Goal: Task Accomplishment & Management: Use online tool/utility

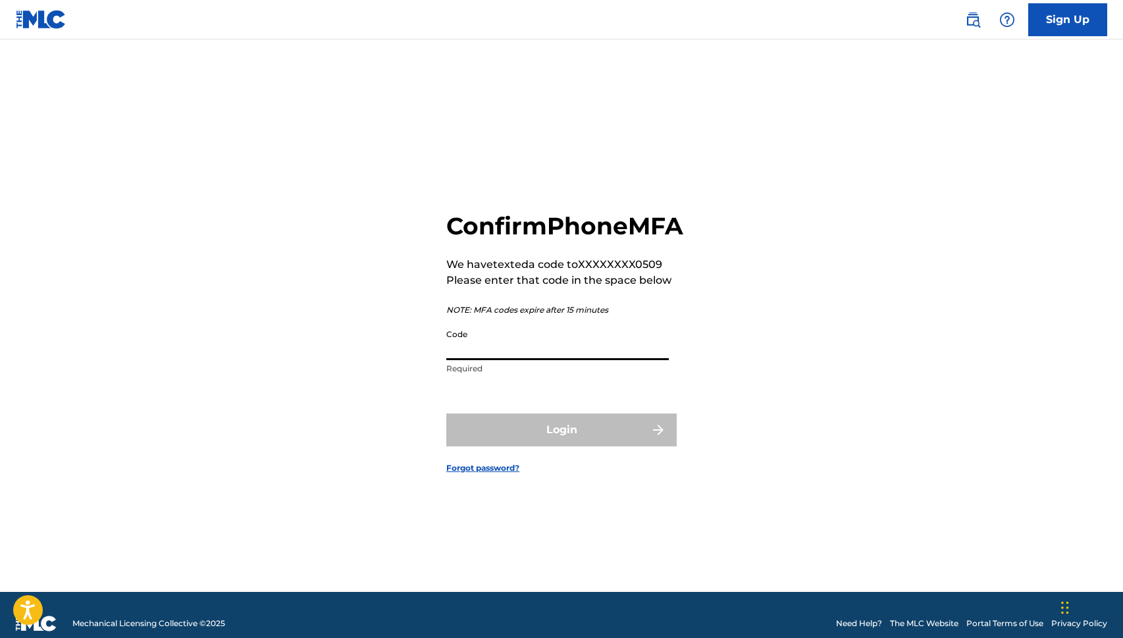
click at [602, 360] on input "Code" at bounding box center [557, 342] width 223 height 38
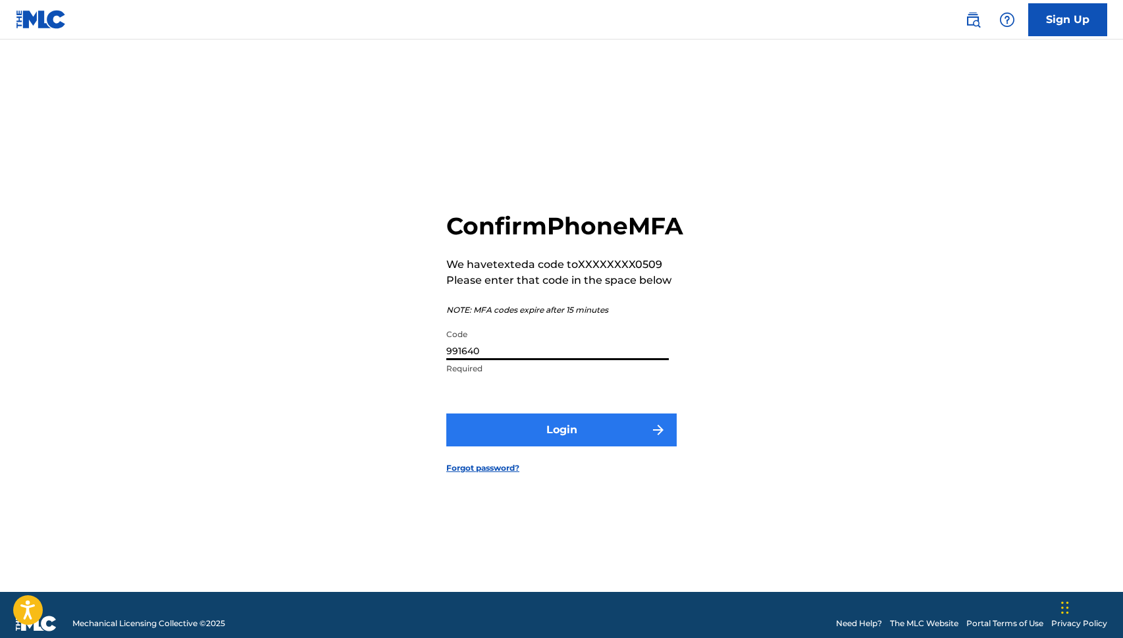
type input "991640"
click at [562, 446] on button "Login" at bounding box center [561, 430] width 230 height 33
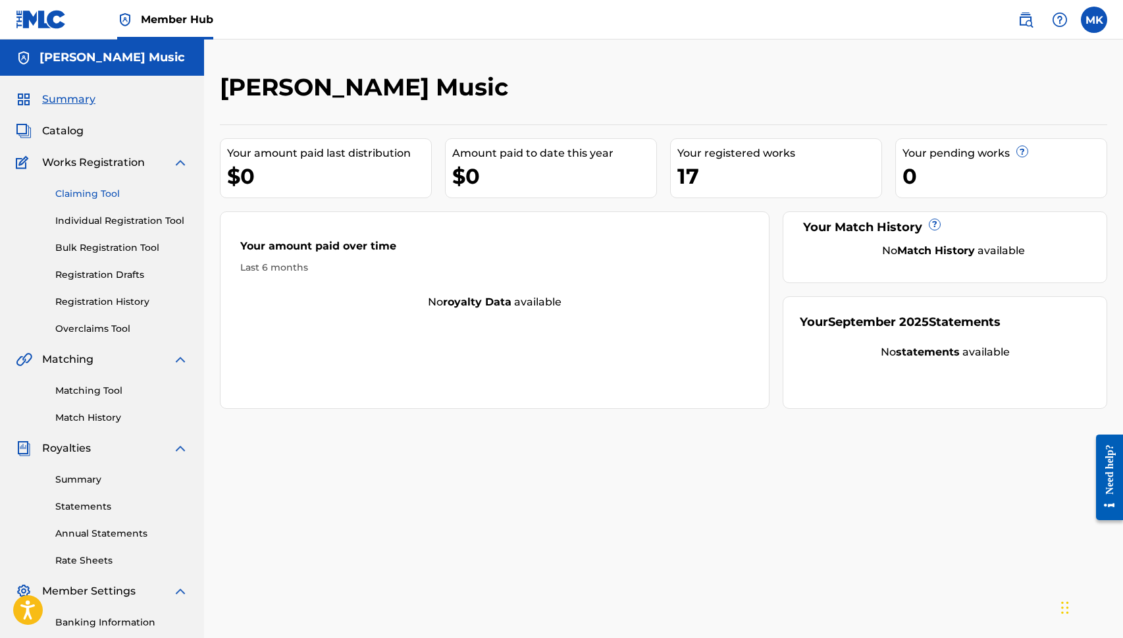
click at [105, 192] on link "Claiming Tool" at bounding box center [121, 194] width 133 height 14
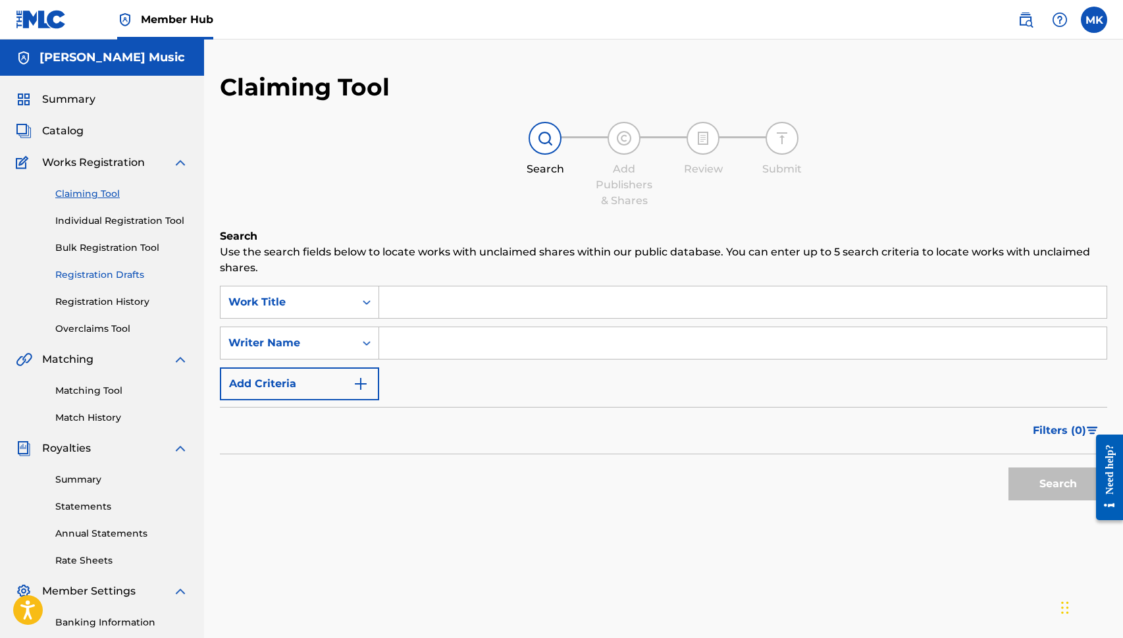
click at [90, 273] on link "Registration Drafts" at bounding box center [121, 275] width 133 height 14
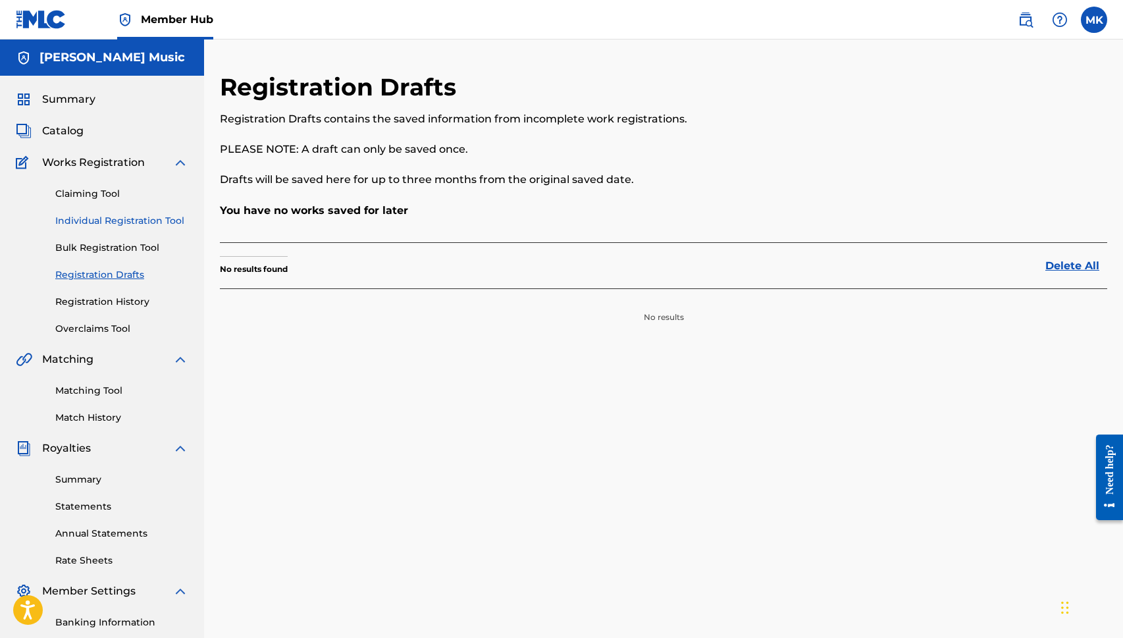
click at [116, 222] on link "Individual Registration Tool" at bounding box center [121, 221] width 133 height 14
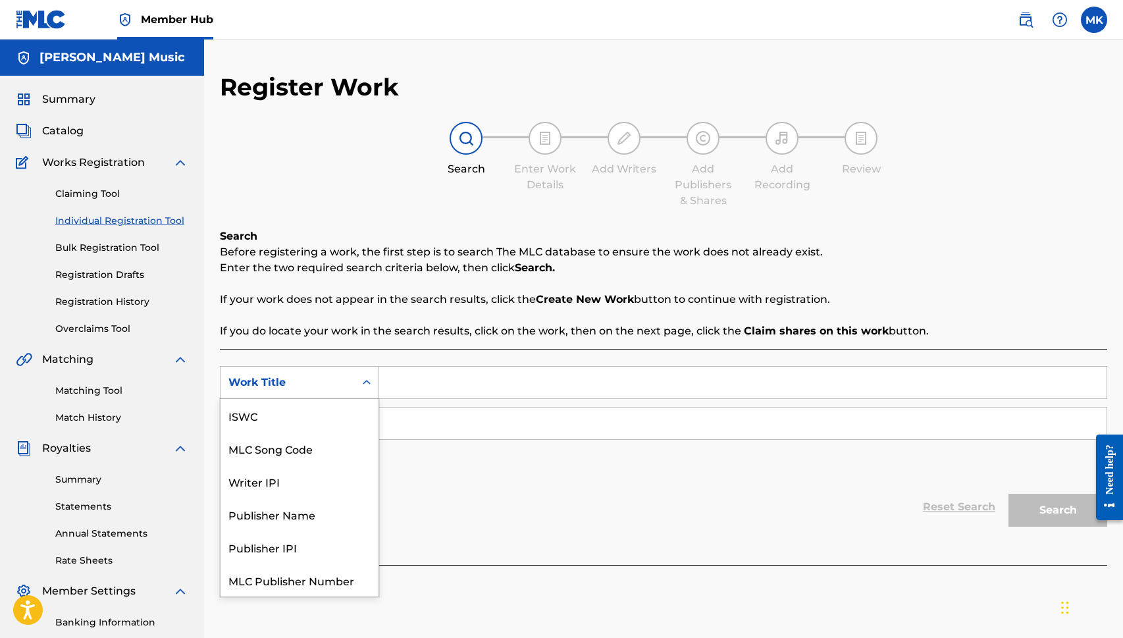
click at [356, 385] on div "Search Form" at bounding box center [367, 383] width 24 height 24
click at [438, 388] on input "Search Form" at bounding box center [743, 383] width 728 height 32
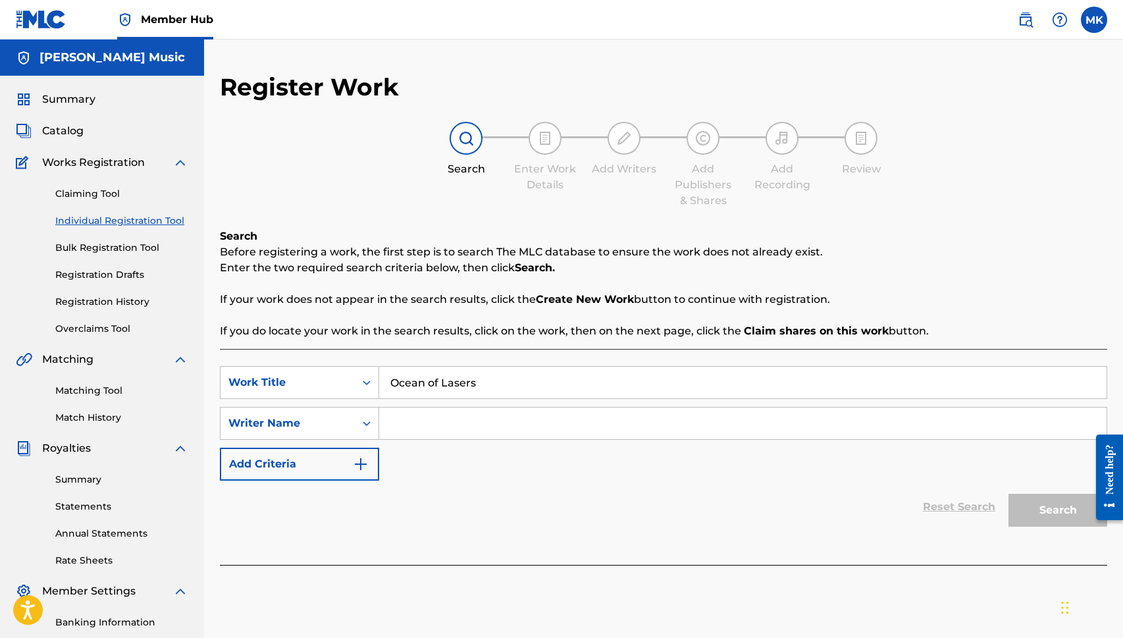
type input "Ocean of Lasers"
click at [439, 416] on input "Search Form" at bounding box center [743, 424] width 728 height 32
type input "[PERSON_NAME]"
drag, startPoint x: 662, startPoint y: 475, endPoint x: 582, endPoint y: 472, distance: 80.4
click at [581, 472] on div "SearchWithCriteria7d8b92d4-fd0e-4a61-9058-4f8741119b2c Work Title Ocean of Lase…" at bounding box center [664, 423] width 888 height 115
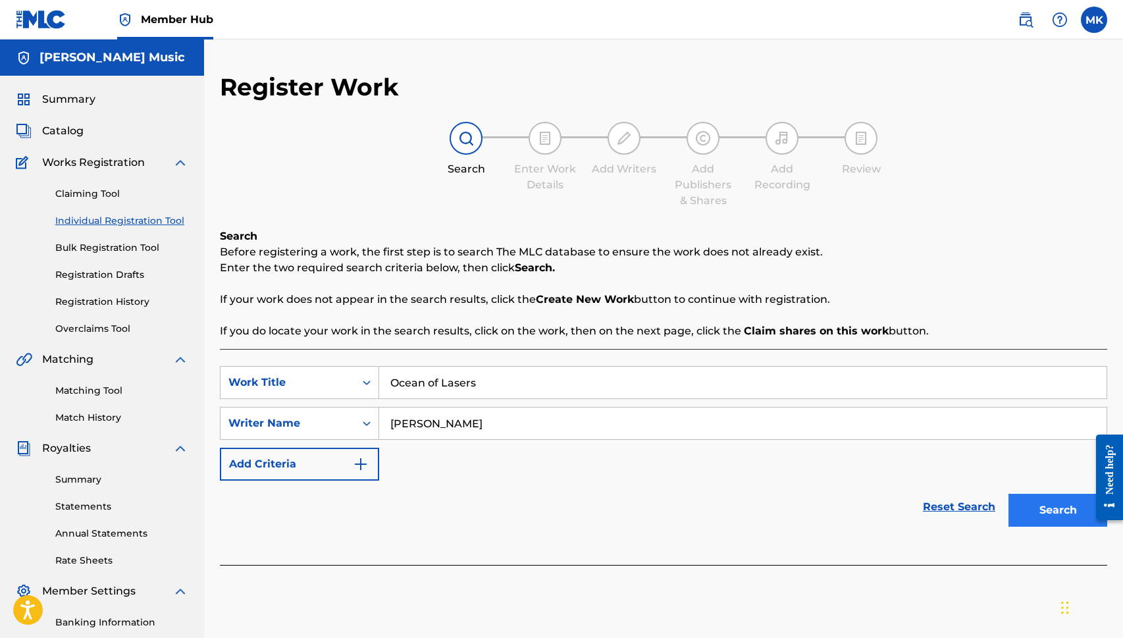
click at [1034, 506] on button "Search" at bounding box center [1058, 510] width 99 height 33
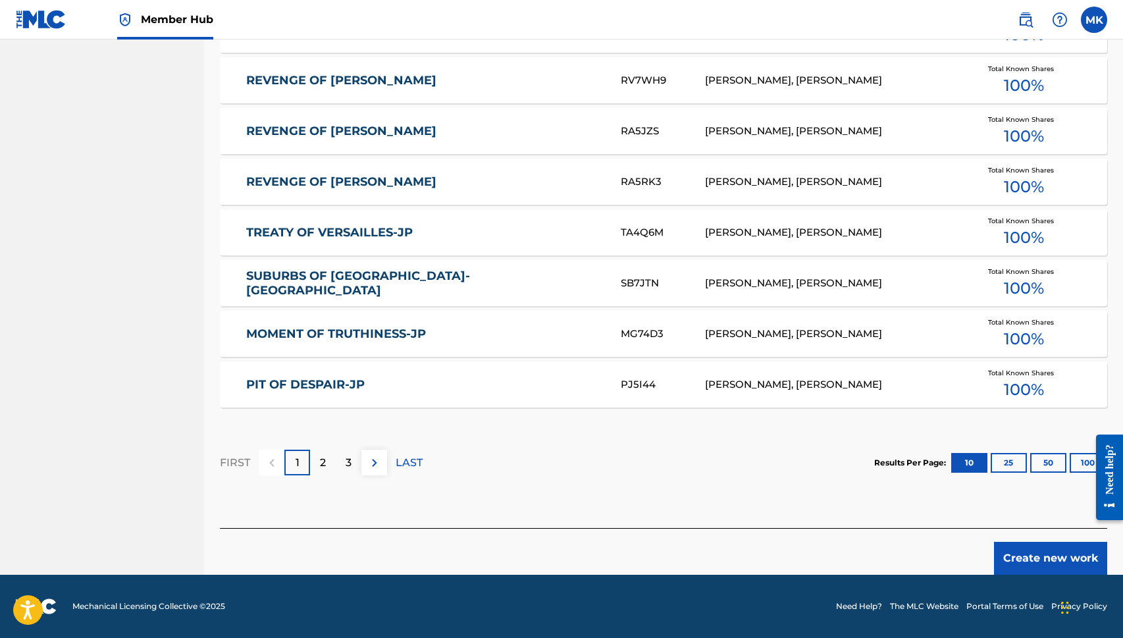
scroll to position [710, 0]
click at [325, 465] on p "2" at bounding box center [323, 463] width 6 height 16
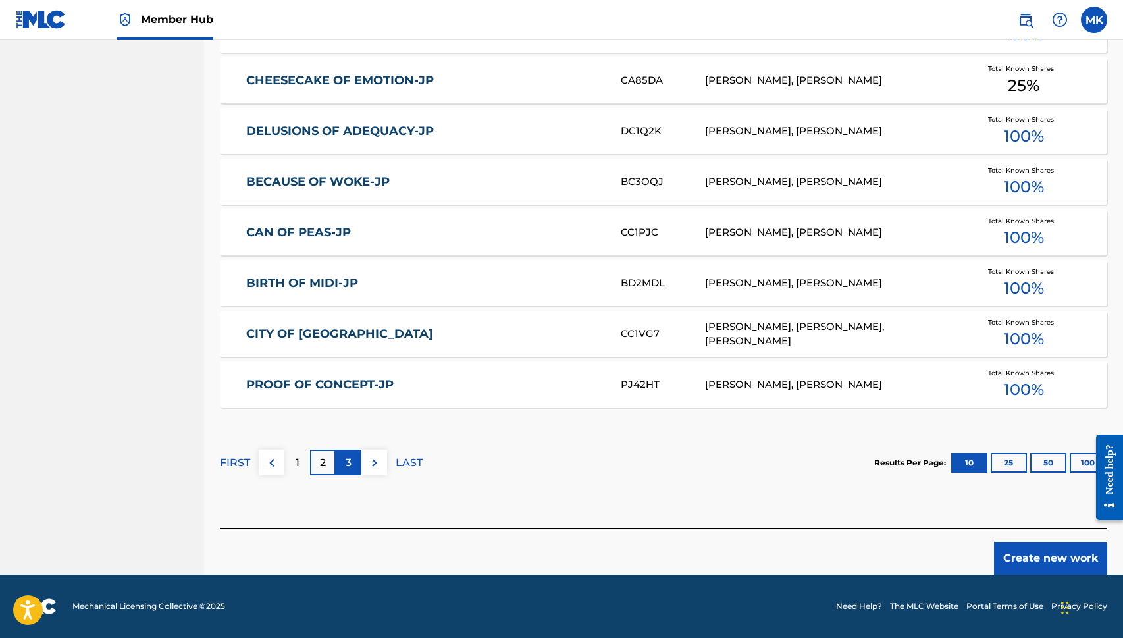
click at [346, 462] on p "3" at bounding box center [349, 463] width 6 height 16
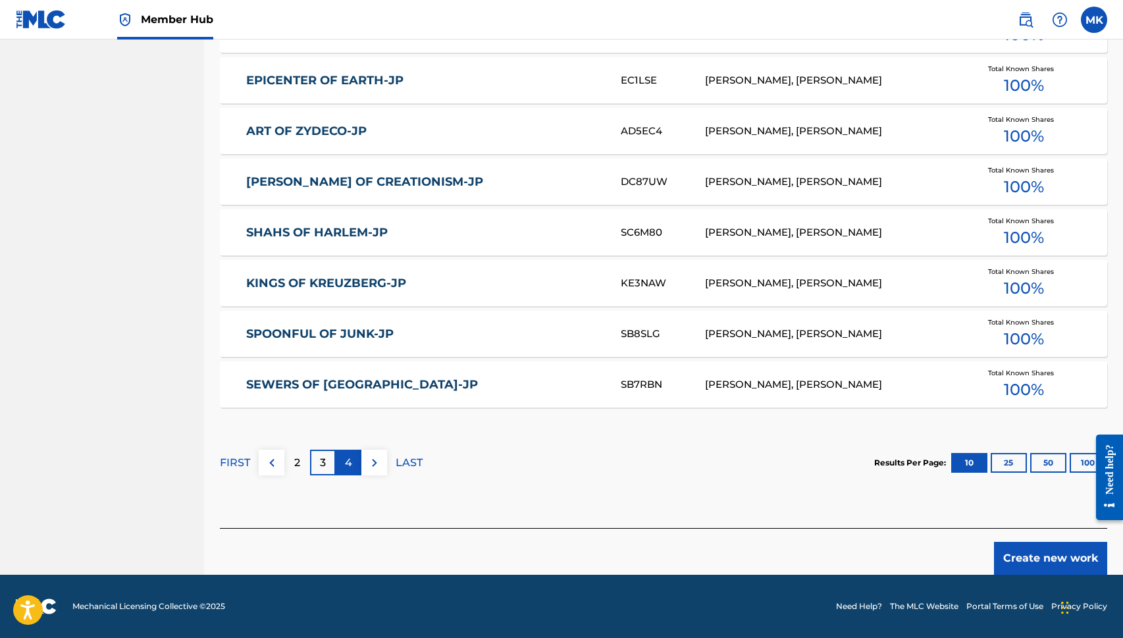
click at [348, 460] on p "4" at bounding box center [348, 463] width 7 height 16
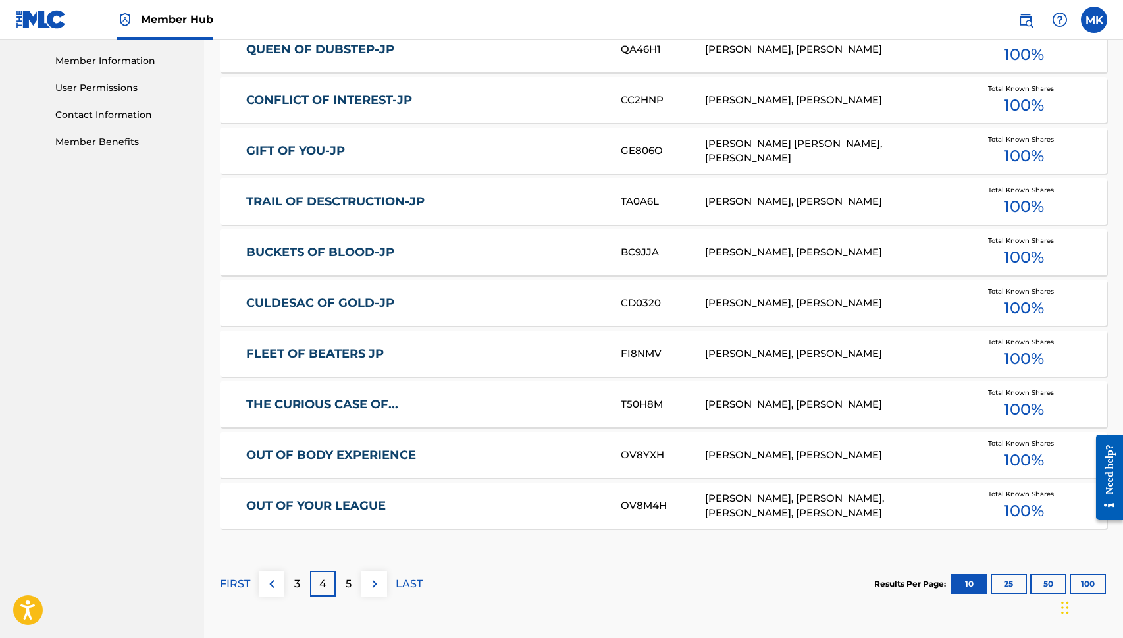
scroll to position [620, 0]
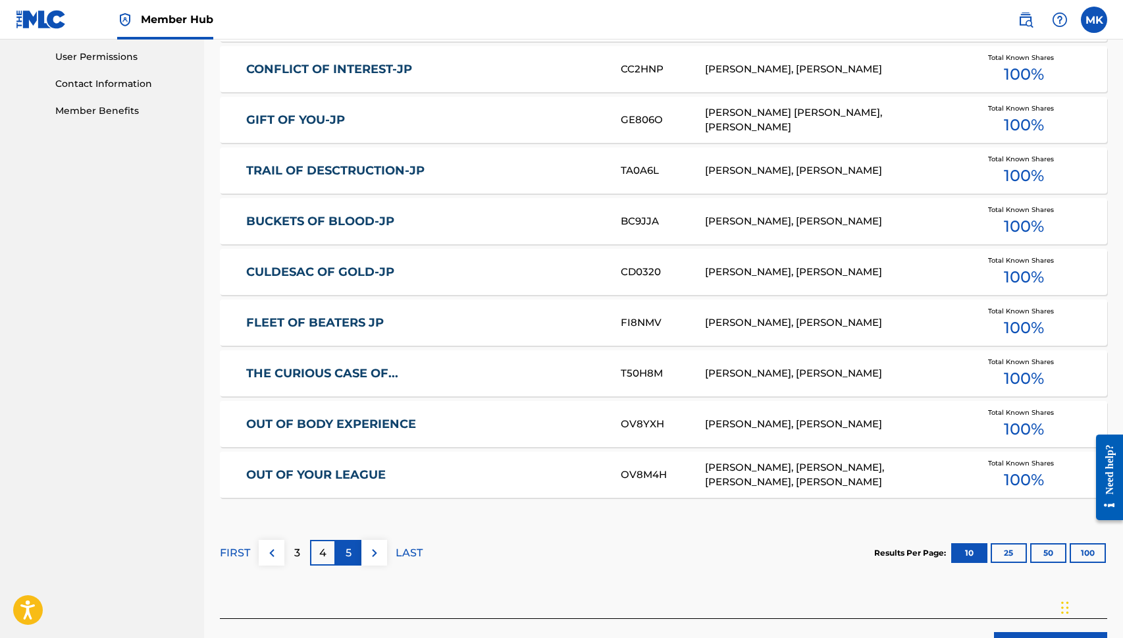
click at [350, 559] on p "5" at bounding box center [349, 553] width 6 height 16
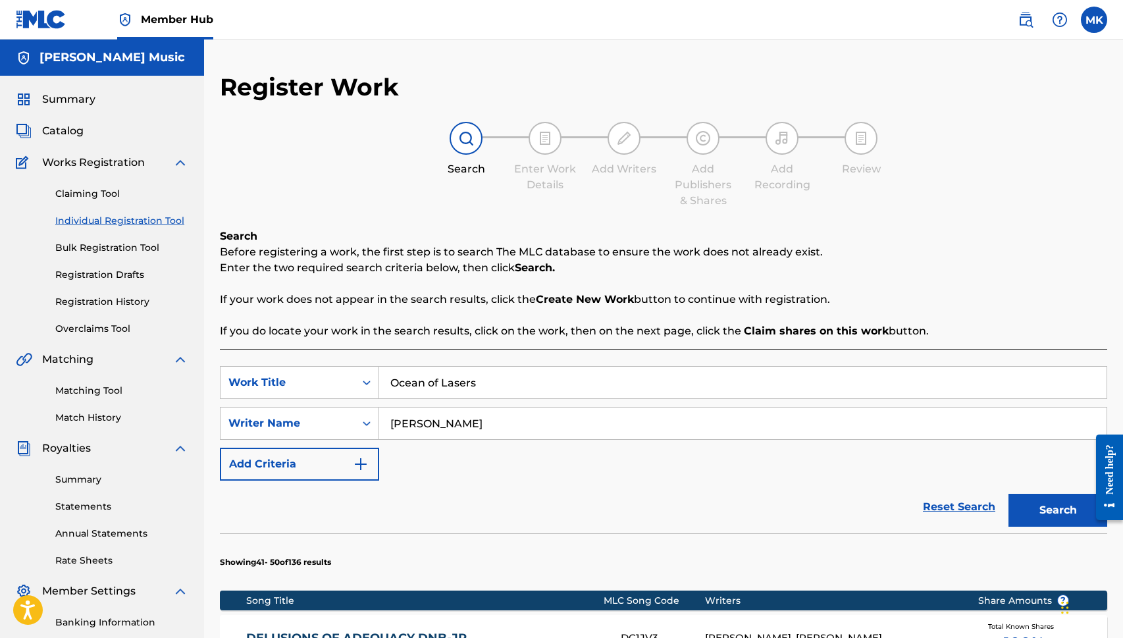
scroll to position [0, 0]
click at [352, 427] on div "Writer Name" at bounding box center [288, 423] width 134 height 25
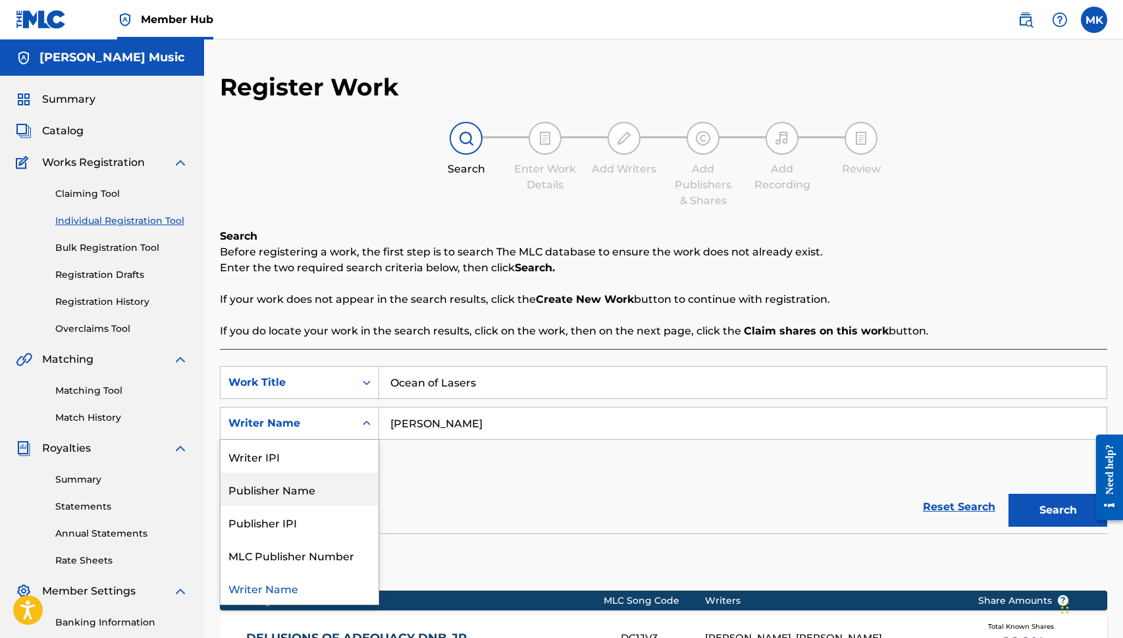
click at [326, 491] on div "Publisher Name" at bounding box center [300, 489] width 158 height 33
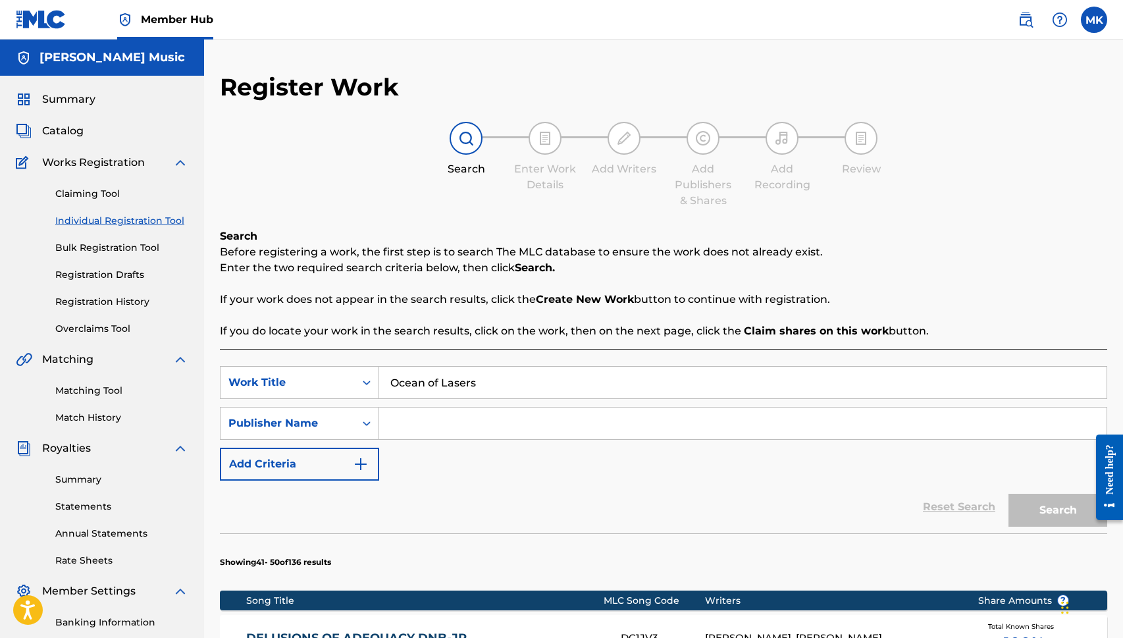
click at [403, 424] on input "Search Form" at bounding box center [743, 424] width 728 height 32
type input "[PERSON_NAME] Music"
click at [1046, 506] on button "Search" at bounding box center [1058, 510] width 99 height 33
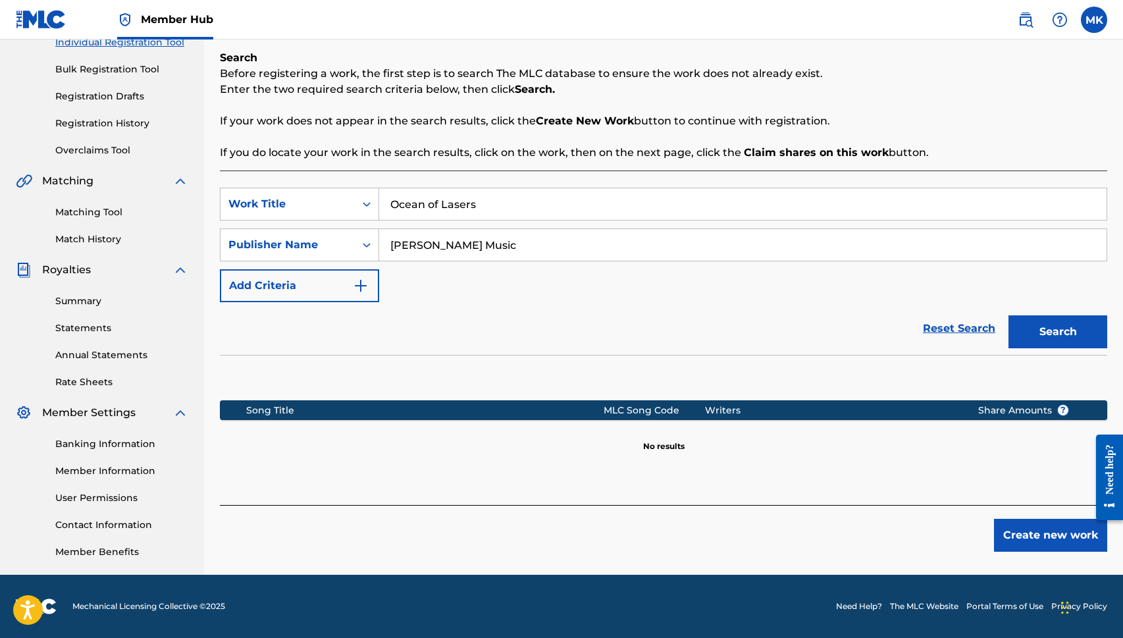
scroll to position [178, 0]
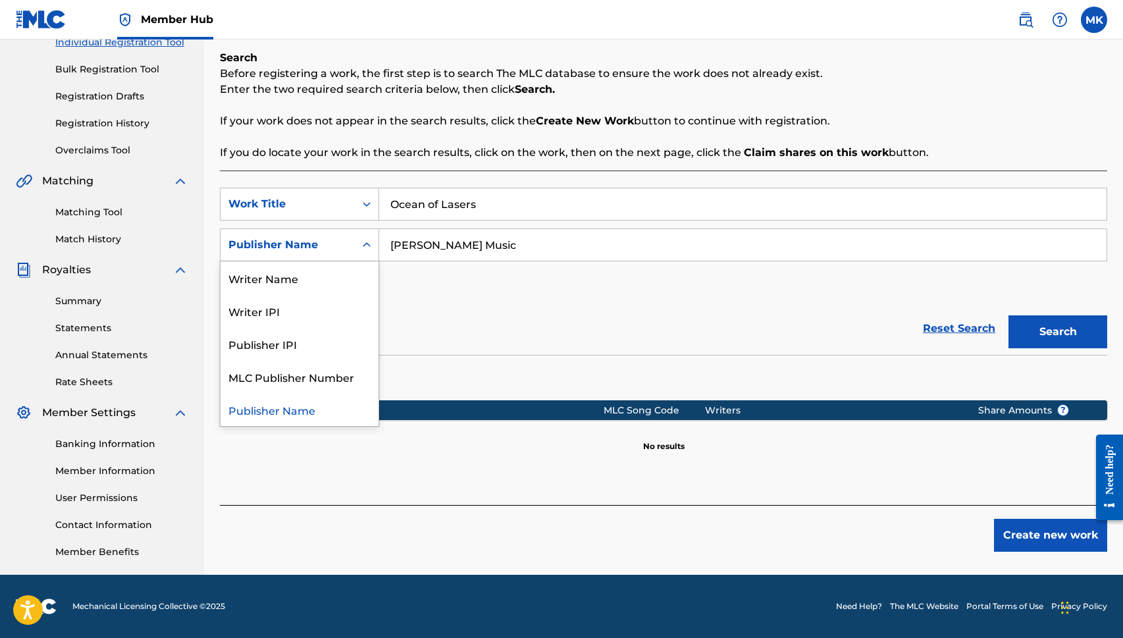
click at [360, 244] on div "Search Form" at bounding box center [367, 245] width 24 height 24
click at [365, 205] on icon "Search Form" at bounding box center [367, 204] width 8 height 5
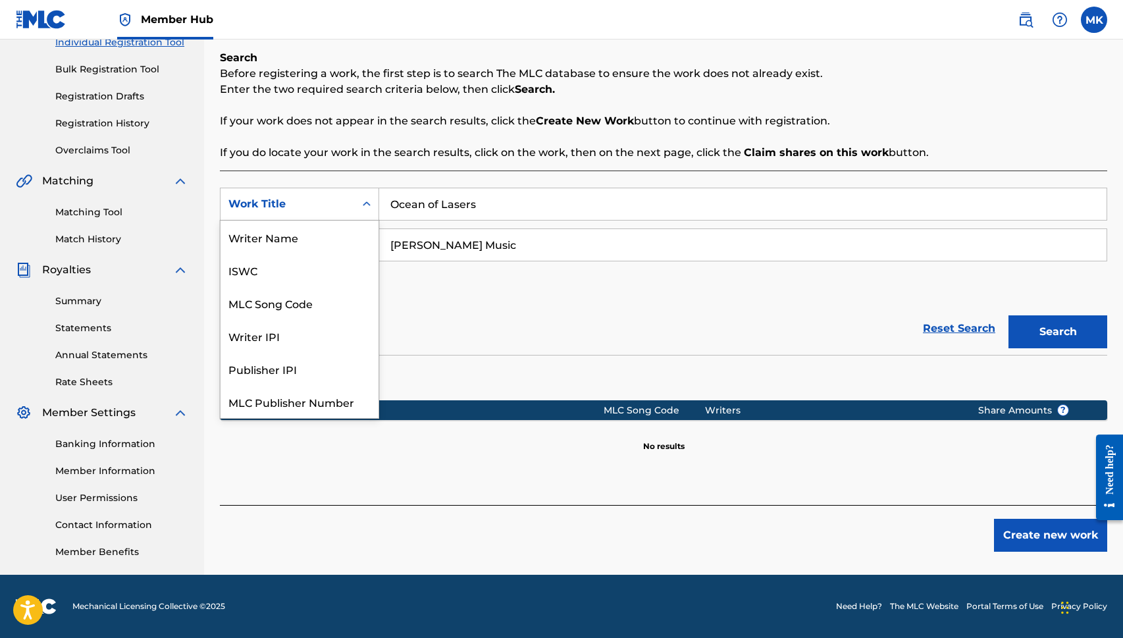
scroll to position [33, 0]
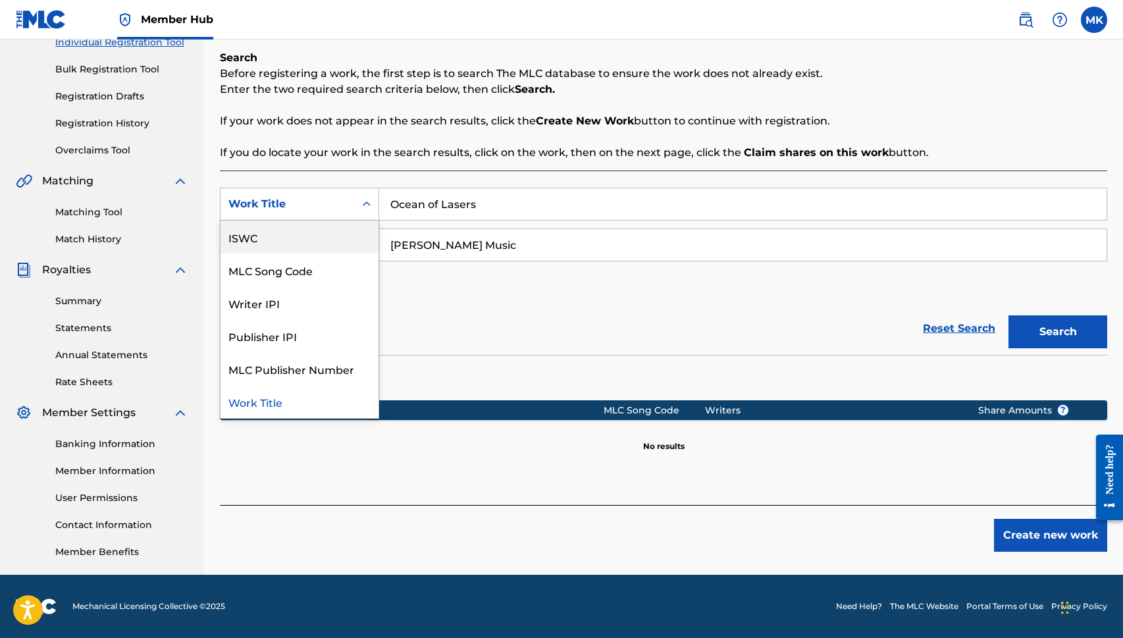
drag, startPoint x: 335, startPoint y: 234, endPoint x: 370, endPoint y: 222, distance: 37.5
click at [336, 234] on div "ISWC" at bounding box center [300, 237] width 158 height 33
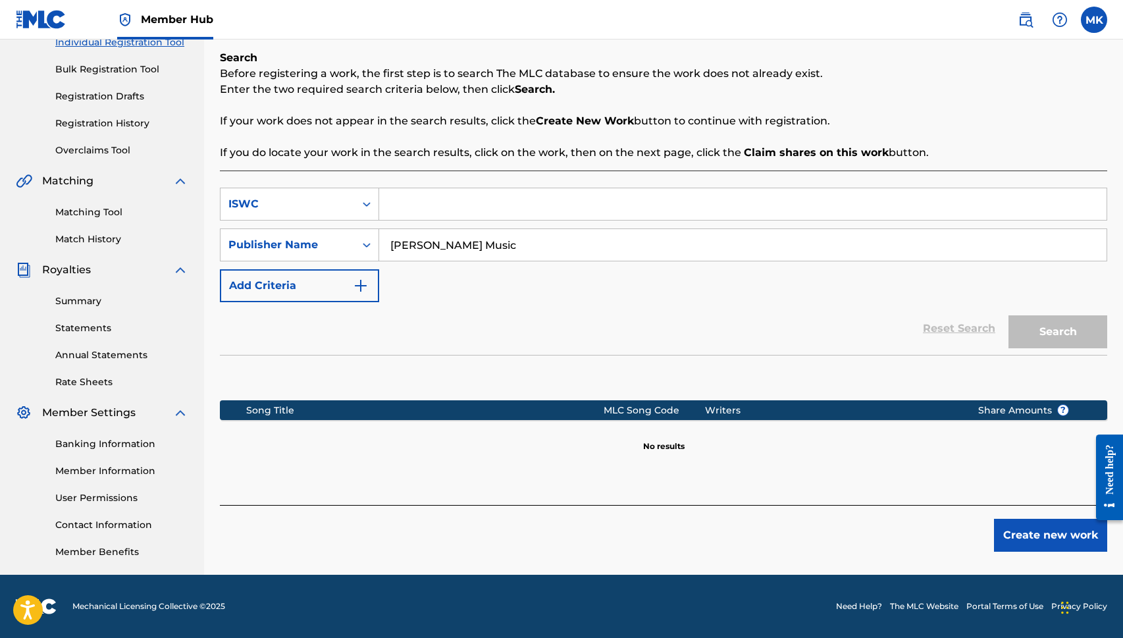
click at [514, 207] on input "Search Form" at bounding box center [743, 204] width 728 height 32
paste input "T3353955865"
type input "T3353955865"
click at [1061, 340] on button "Search" at bounding box center [1058, 331] width 99 height 33
